Goal: Task Accomplishment & Management: Manage account settings

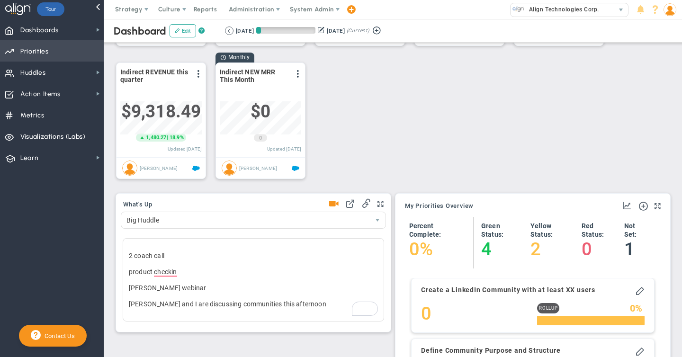
click at [28, 45] on span "Priorities" at bounding box center [34, 52] width 28 height 20
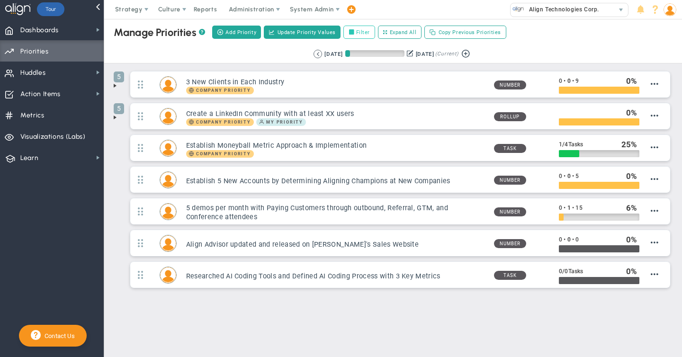
click at [352, 32] on input "Filter" at bounding box center [354, 32] width 7 height 7
checkbox input "true"
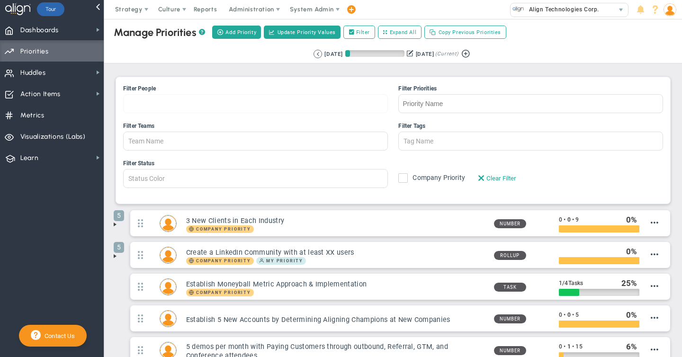
click at [159, 105] on div at bounding box center [255, 103] width 265 height 19
click at [159, 105] on input "Filter People [PERSON_NAME] [PERSON_NAME] [PERSON_NAME] Coach SSB Conference Ro…" at bounding box center [156, 104] width 65 height 18
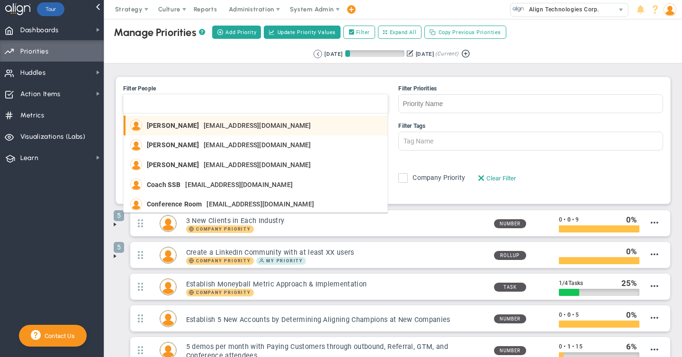
click at [158, 128] on span "[PERSON_NAME]" at bounding box center [173, 125] width 52 height 7
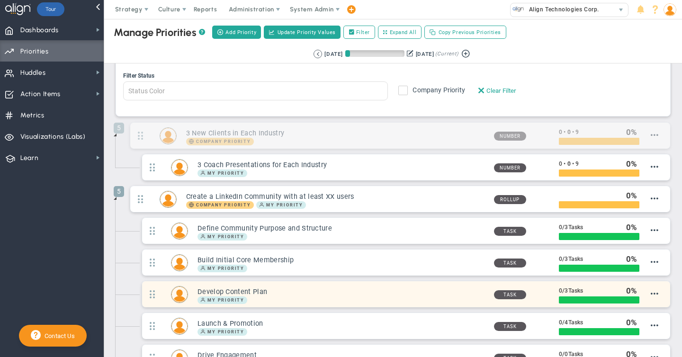
scroll to position [88, 0]
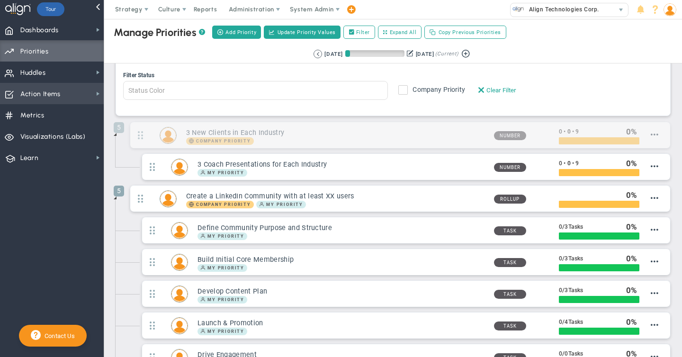
click at [40, 97] on span "Action Items" at bounding box center [40, 94] width 40 height 20
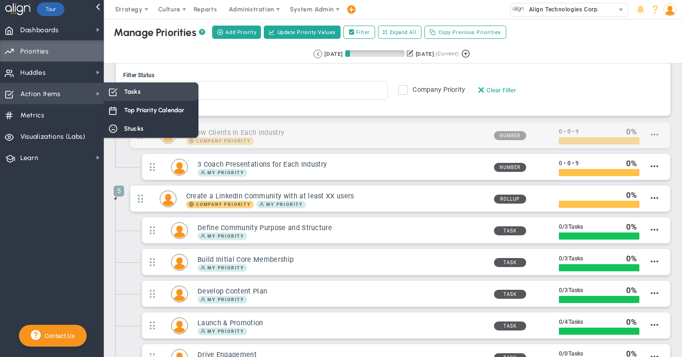
click at [145, 98] on div "Tasks" at bounding box center [151, 91] width 95 height 18
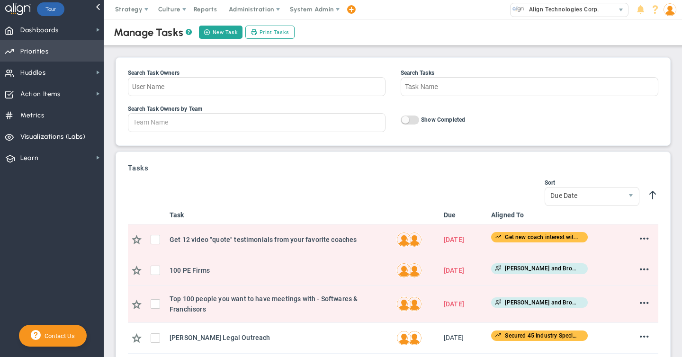
click at [39, 52] on span "Priorities" at bounding box center [34, 52] width 28 height 20
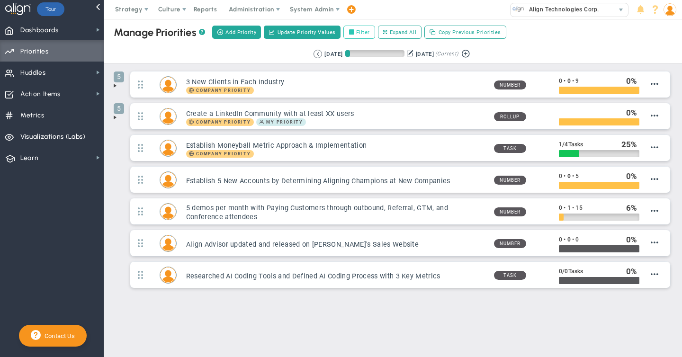
click at [359, 32] on label "Filter" at bounding box center [360, 32] width 32 height 13
click at [357, 32] on input "Filter" at bounding box center [354, 32] width 7 height 7
checkbox input "true"
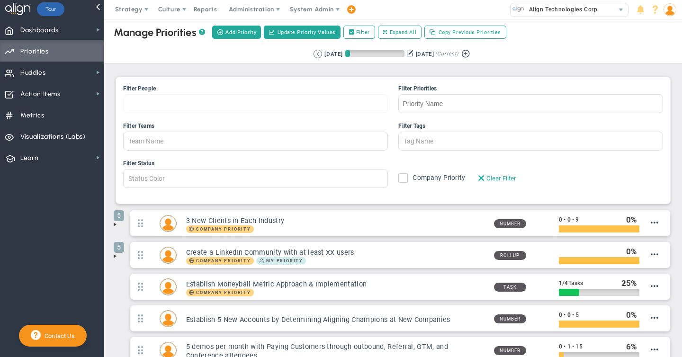
click at [132, 109] on input "Filter People [PERSON_NAME] [PERSON_NAME] [PERSON_NAME] Coach SSB Conference Ro…" at bounding box center [156, 104] width 65 height 18
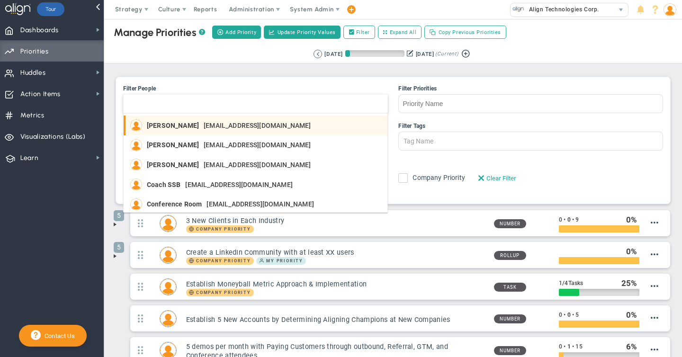
click at [157, 126] on span "[PERSON_NAME]" at bounding box center [173, 125] width 52 height 7
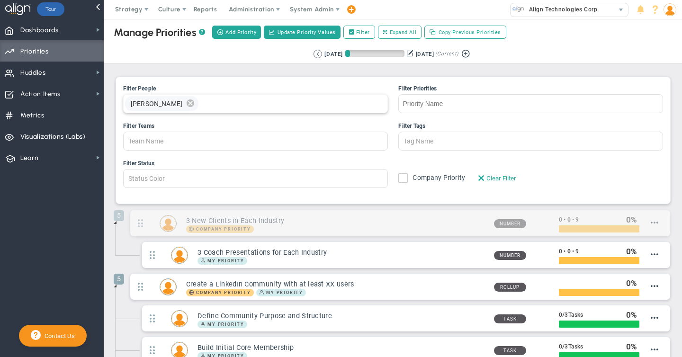
click at [185, 106] on span "delete" at bounding box center [190, 103] width 10 height 15
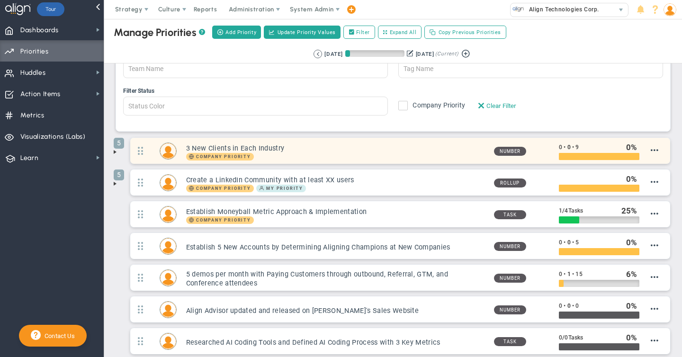
scroll to position [129, 0]
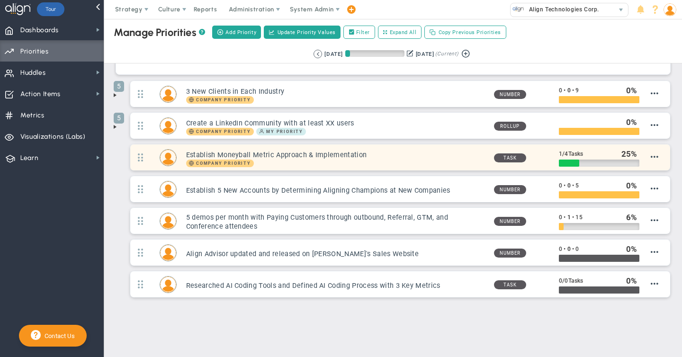
type input "Member Name"
click at [454, 156] on h3 "Establish Moneyball Metric Approach & Implementation" at bounding box center [336, 155] width 300 height 9
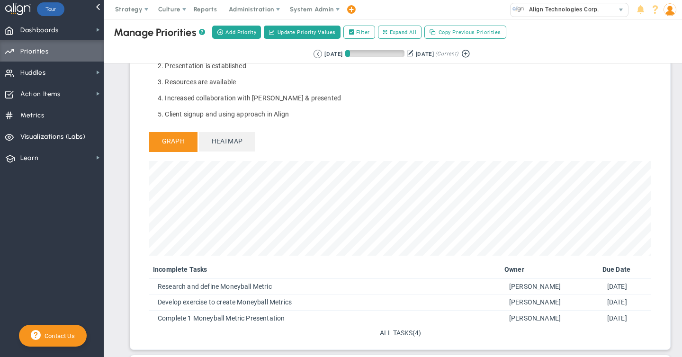
scroll to position [502, 0]
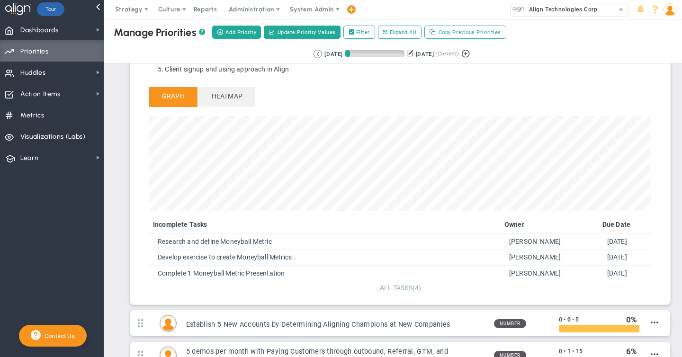
click at [399, 287] on span "ALL TASKS" at bounding box center [396, 288] width 33 height 8
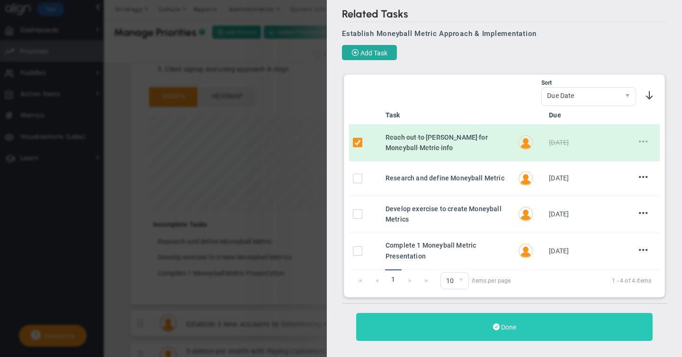
click at [509, 327] on span "Done" at bounding box center [508, 328] width 15 height 8
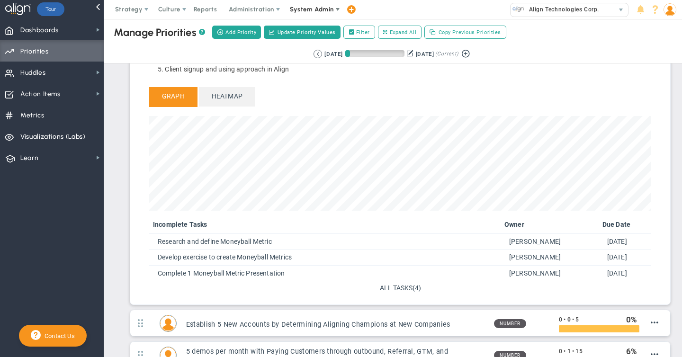
click at [314, 12] on span "System Admin" at bounding box center [312, 9] width 44 height 7
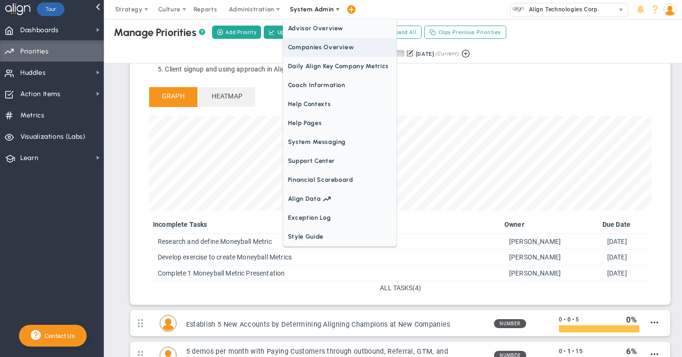
click at [320, 49] on span "Companies Overview" at bounding box center [339, 47] width 113 height 19
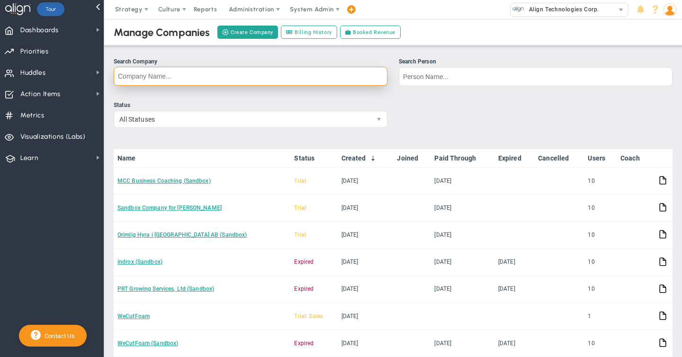
click at [173, 74] on input "Search Company" at bounding box center [251, 76] width 274 height 19
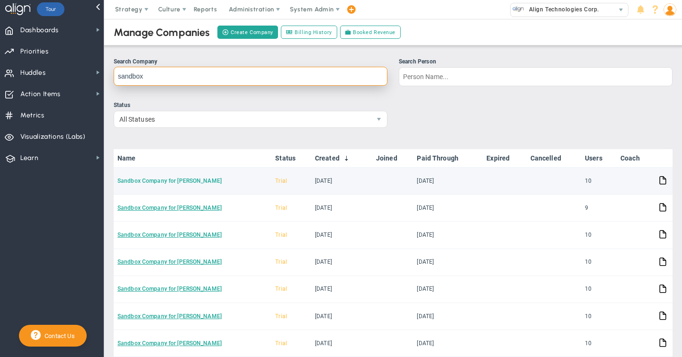
type input "sandbox"
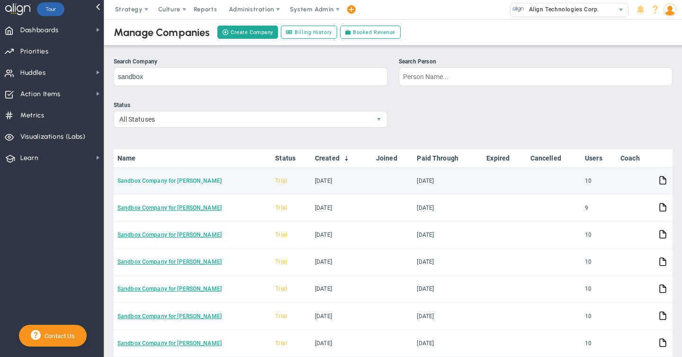
click at [169, 180] on link "Sandbox Company for [PERSON_NAME]" at bounding box center [170, 181] width 104 height 7
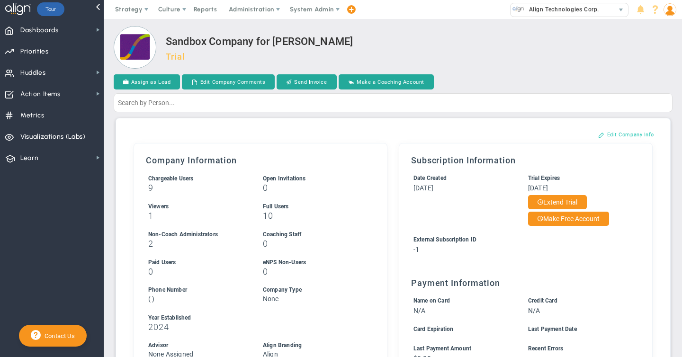
click at [628, 134] on button "Edit Company Info" at bounding box center [626, 134] width 75 height 15
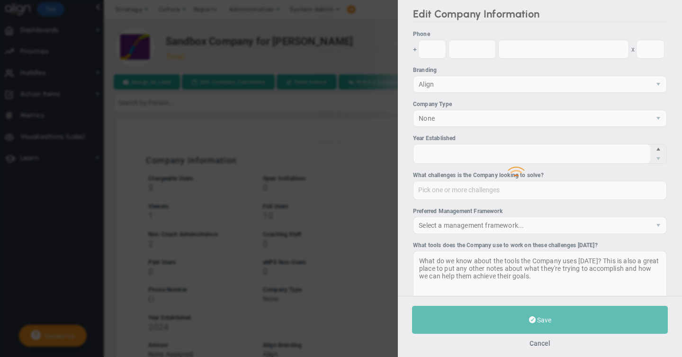
type input "2024"
type input "-1"
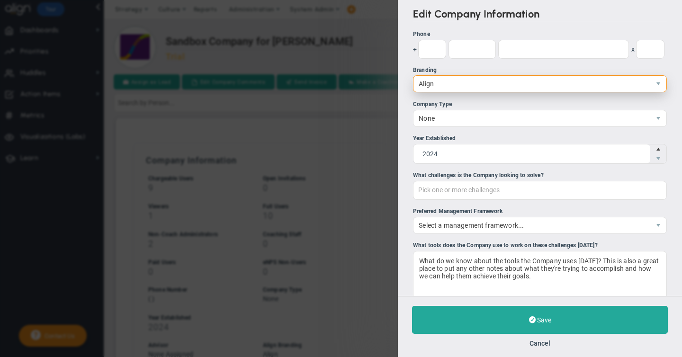
click at [487, 90] on span "Align" at bounding box center [532, 84] width 237 height 16
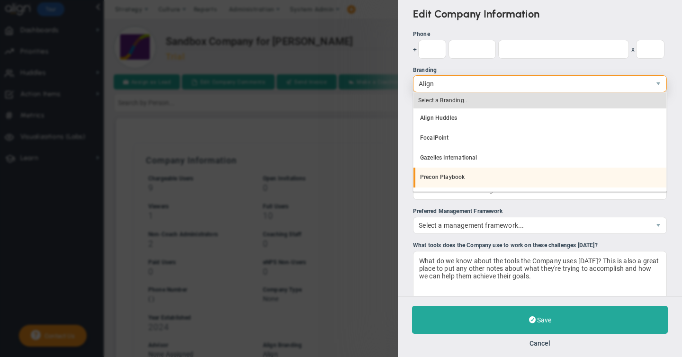
scroll to position [18, 0]
click at [441, 177] on li "Scaling Up" at bounding box center [540, 180] width 253 height 20
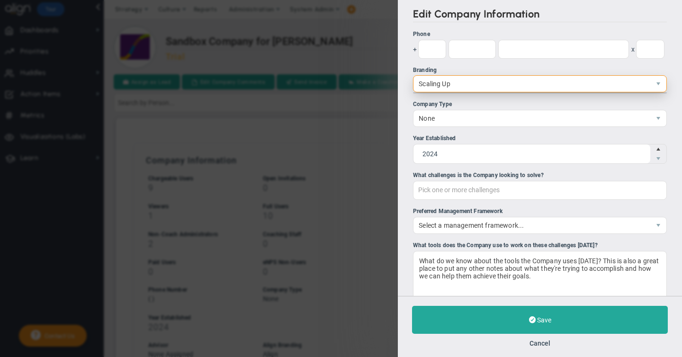
scroll to position [0, 0]
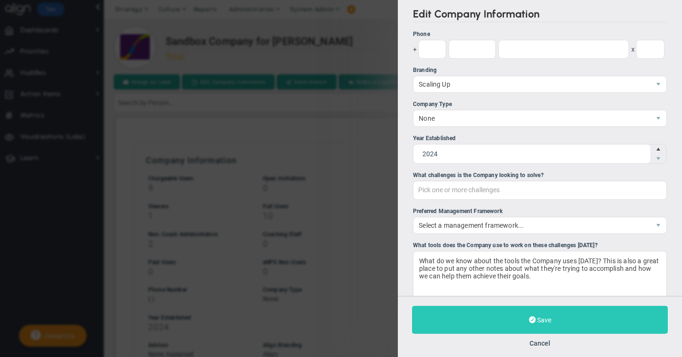
click at [526, 327] on button "Save" at bounding box center [540, 320] width 256 height 28
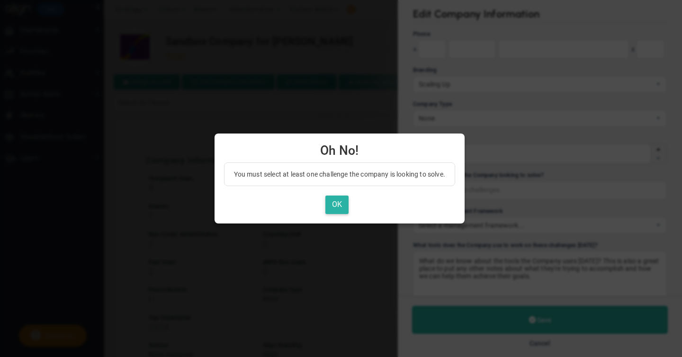
click at [348, 207] on button "OK" at bounding box center [337, 205] width 23 height 18
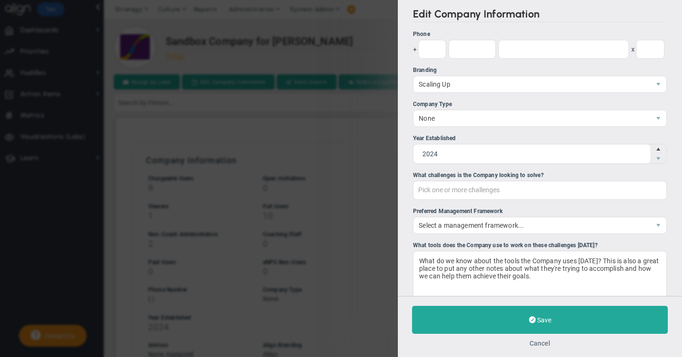
click at [545, 343] on button "Cancel" at bounding box center [540, 344] width 21 height 8
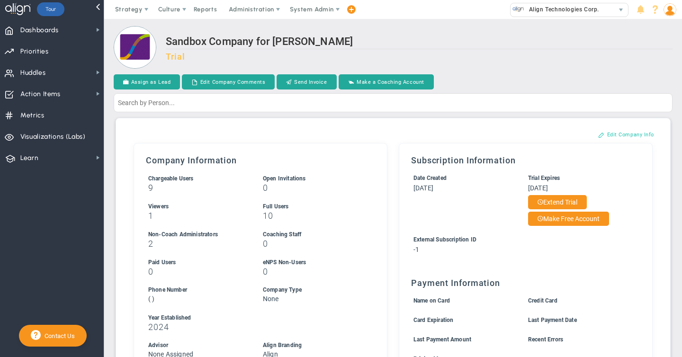
click at [626, 131] on button "Edit Company Info" at bounding box center [626, 134] width 75 height 15
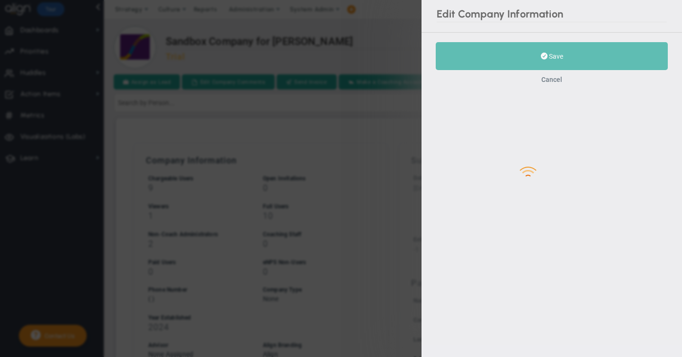
type input "2024"
type input "-1"
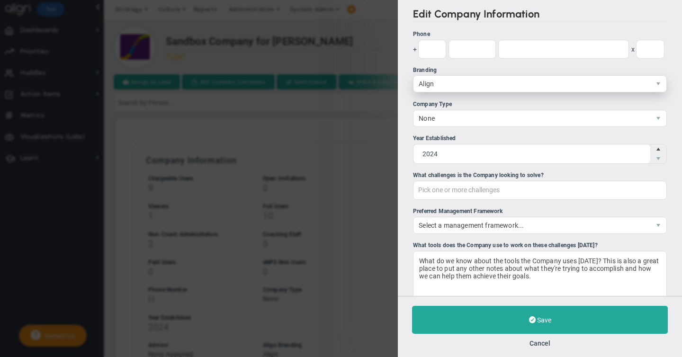
click at [431, 77] on span "Align" at bounding box center [532, 84] width 237 height 16
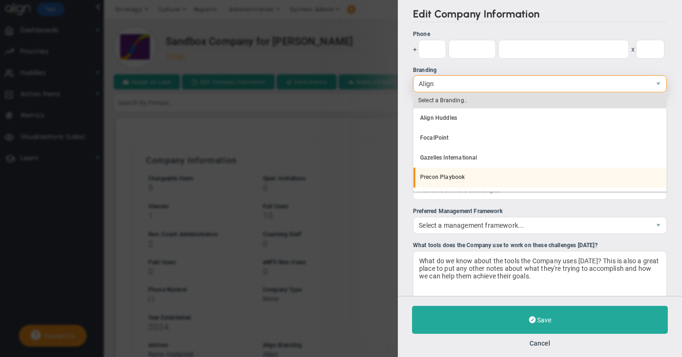
scroll to position [18, 0]
click at [431, 178] on li "Scaling Up" at bounding box center [540, 180] width 253 height 20
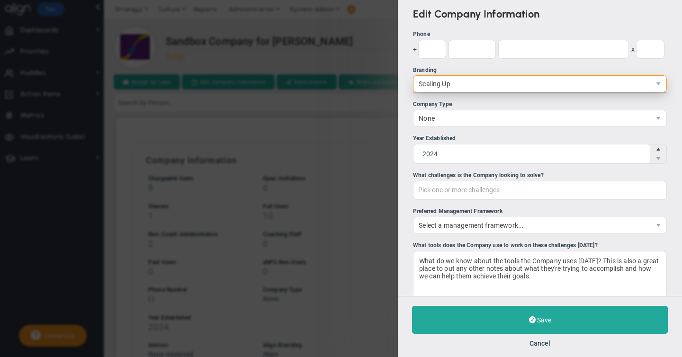
scroll to position [0, 0]
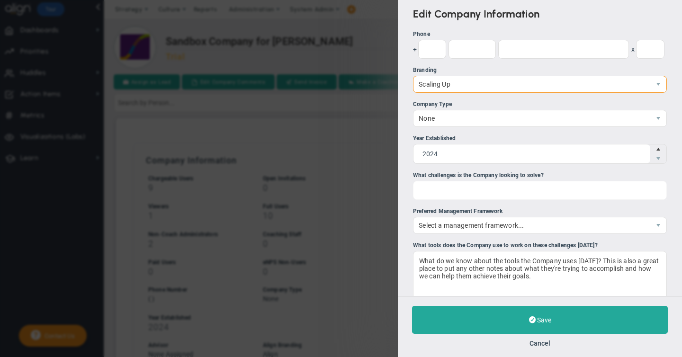
click at [447, 191] on div "Pick one or more challenges" at bounding box center [540, 190] width 254 height 19
click at [447, 191] on input "What challenges is the Company looking to solve? Pick one or more challenges Fi…" at bounding box center [466, 189] width 105 height 17
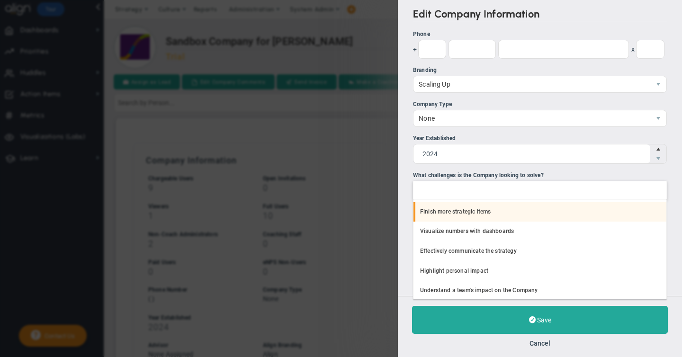
click at [441, 212] on li "Finish more strategic items" at bounding box center [540, 212] width 253 height 20
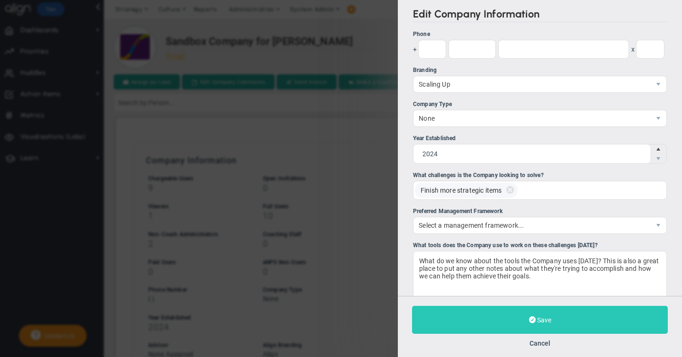
click at [537, 323] on span "Save" at bounding box center [544, 321] width 14 height 8
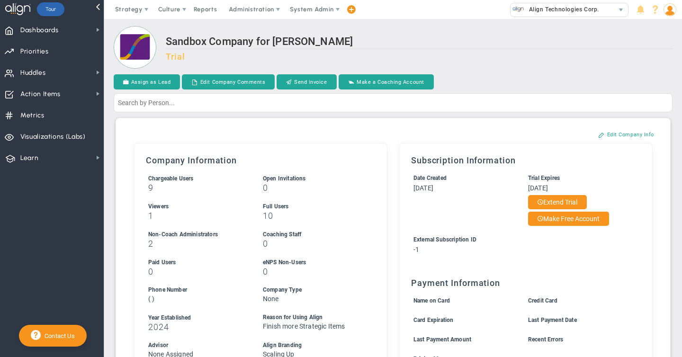
click at [667, 11] on img at bounding box center [670, 9] width 13 height 13
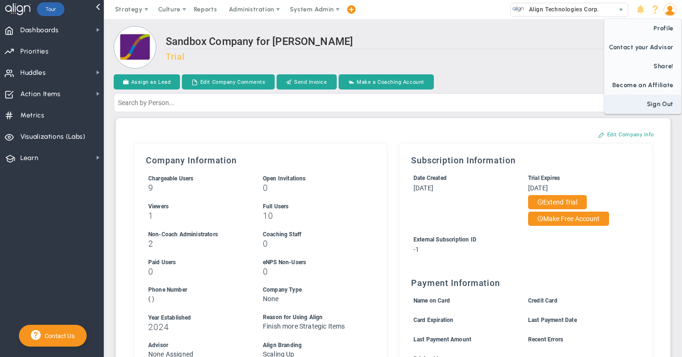
click at [652, 103] on span "Sign Out" at bounding box center [643, 104] width 77 height 19
